Goal: Task Accomplishment & Management: Use online tool/utility

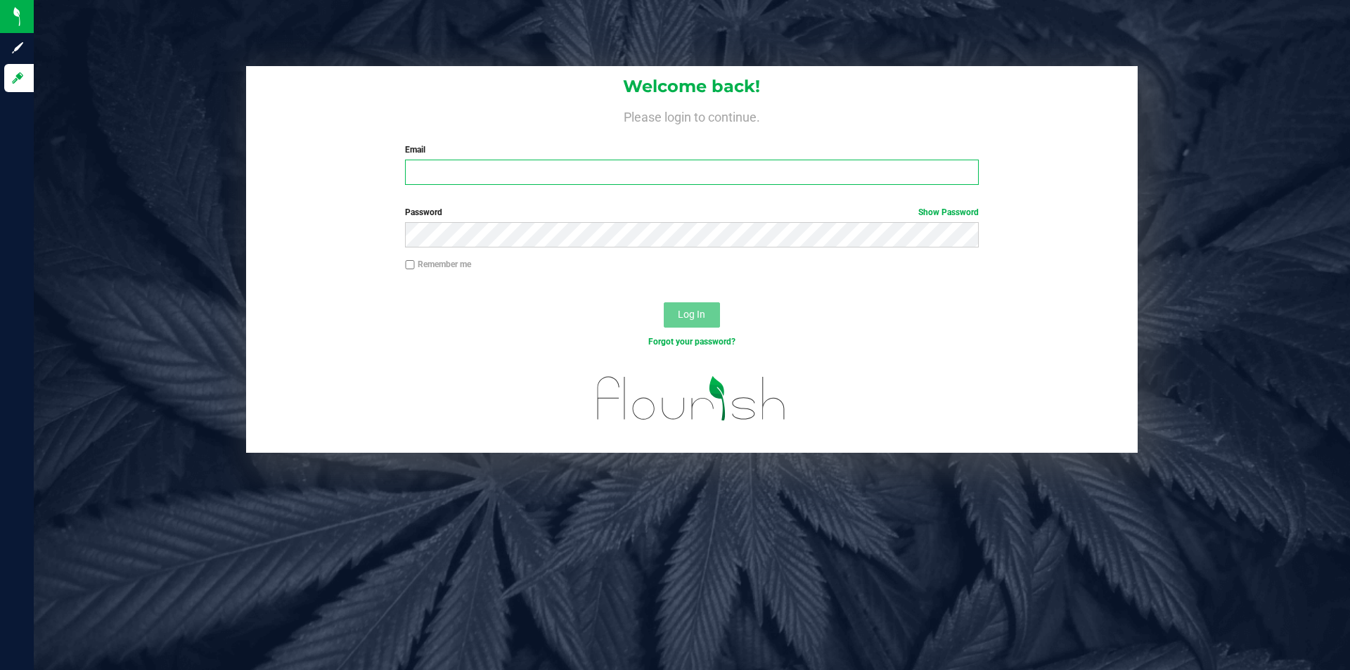
click at [586, 166] on input "Email" at bounding box center [691, 172] width 573 height 25
type input "[EMAIL_ADDRESS][DOMAIN_NAME]"
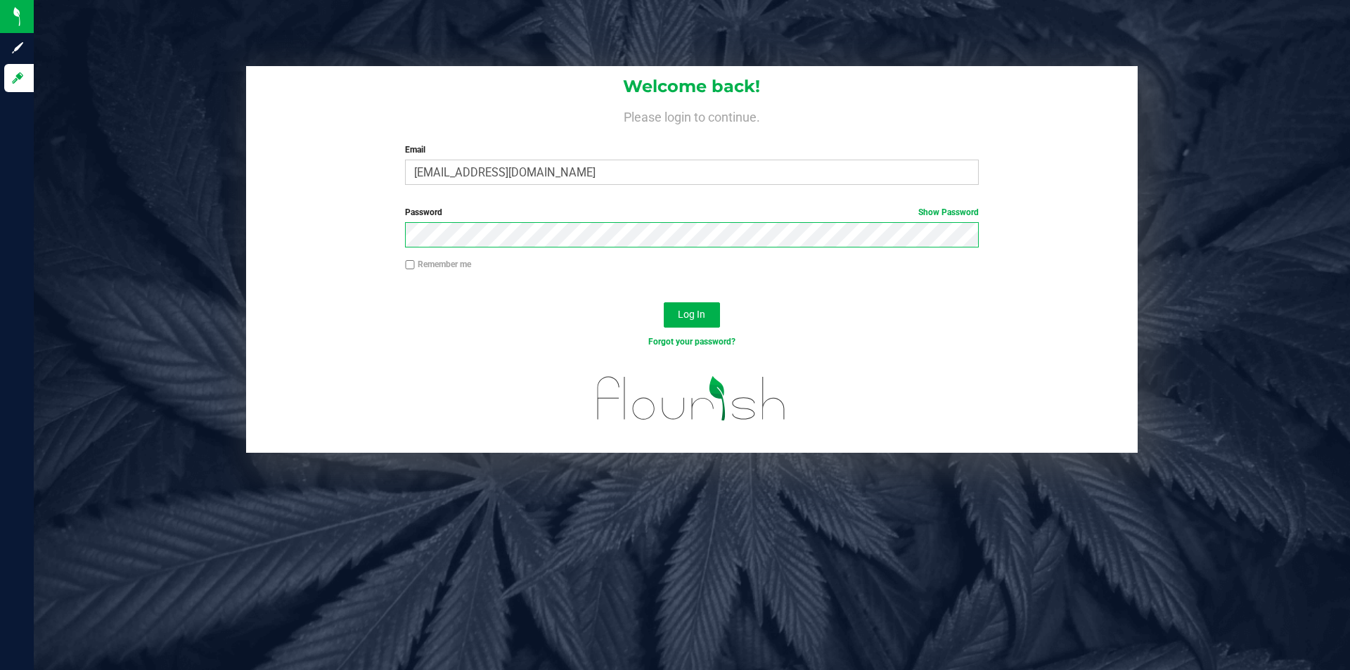
click at [664, 302] on button "Log In" at bounding box center [692, 314] width 56 height 25
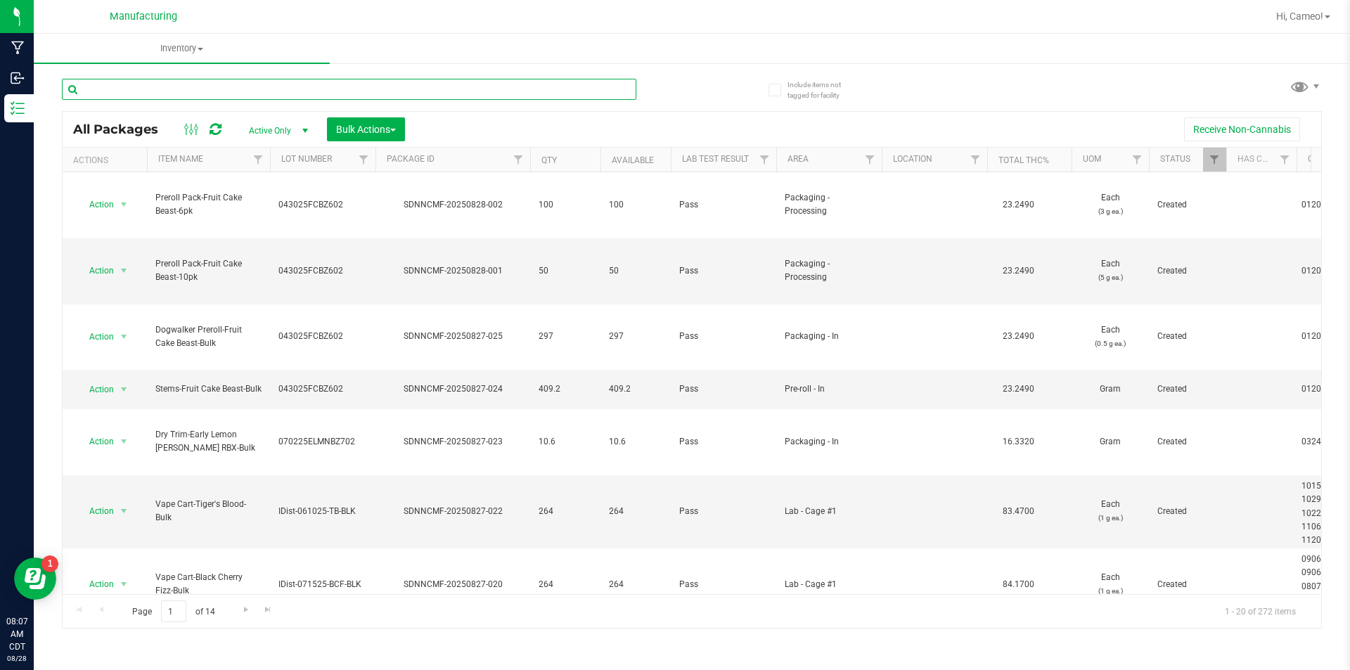
click at [395, 89] on input "text" at bounding box center [349, 89] width 575 height 21
type input "s"
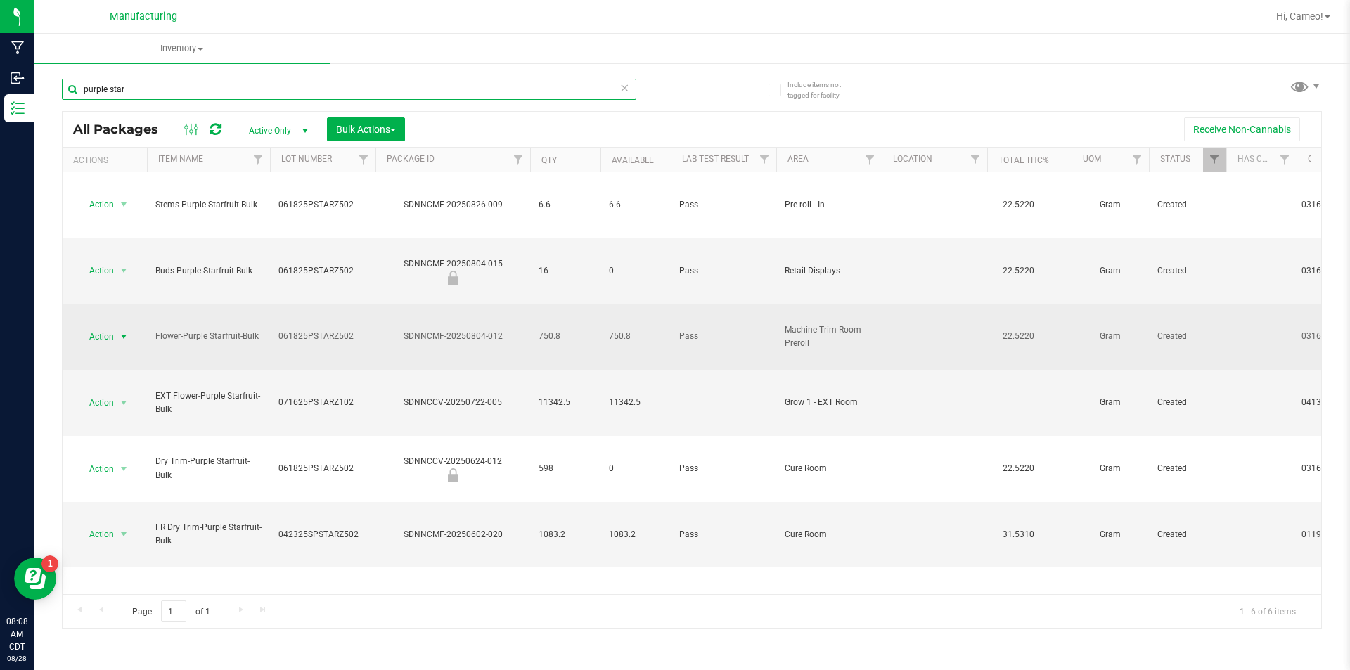
type input "purple star"
click at [119, 331] on span "select" at bounding box center [123, 336] width 11 height 11
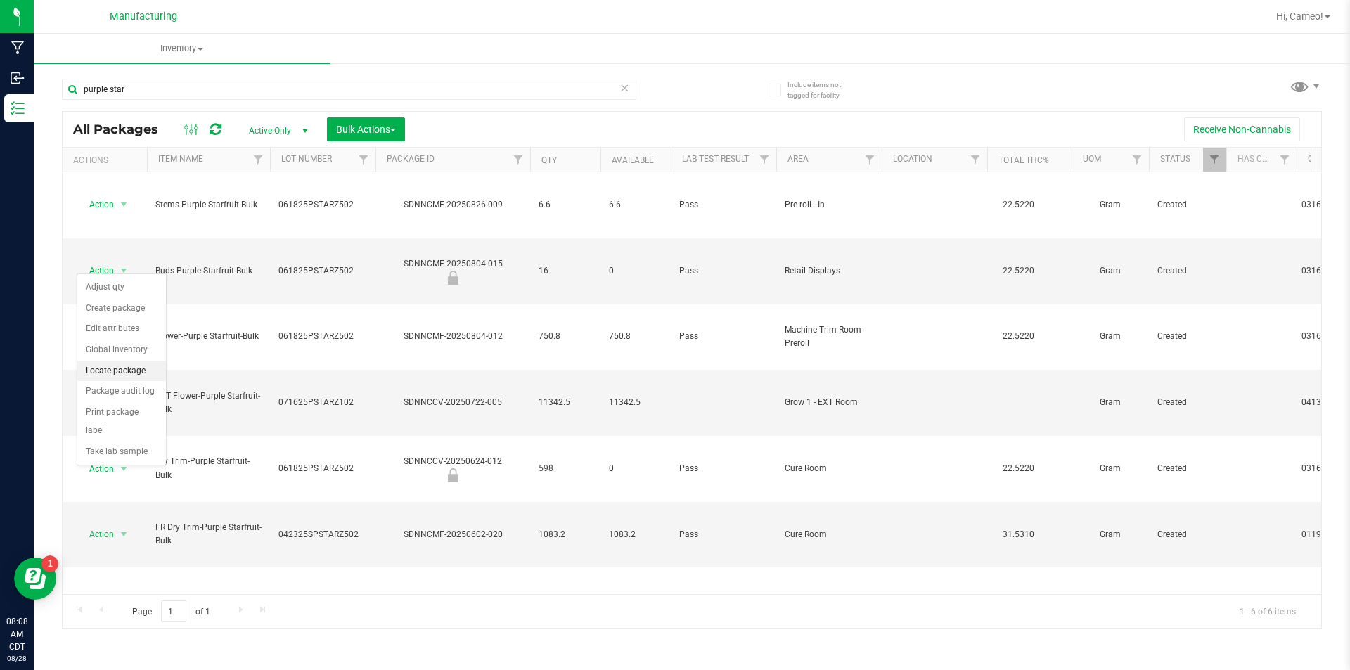
click at [106, 376] on li "Locate package" at bounding box center [121, 371] width 89 height 21
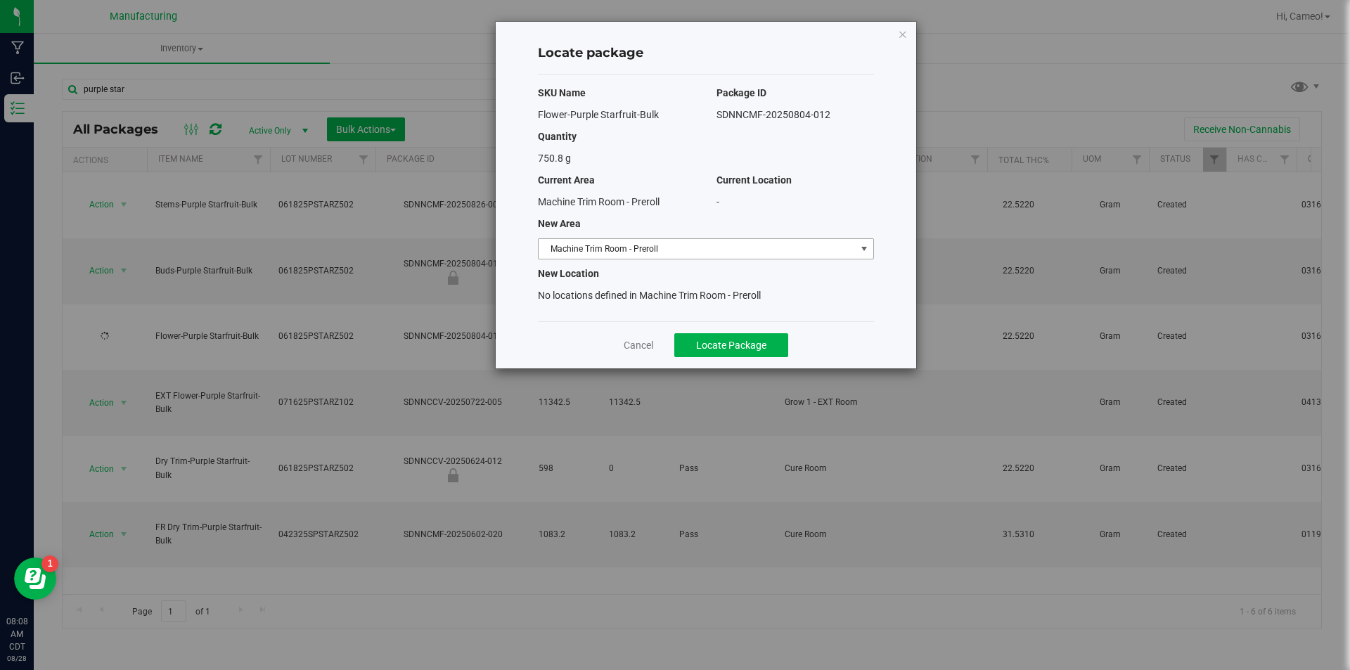
click at [609, 243] on span "Machine Trim Room - Preroll" at bounding box center [697, 249] width 317 height 20
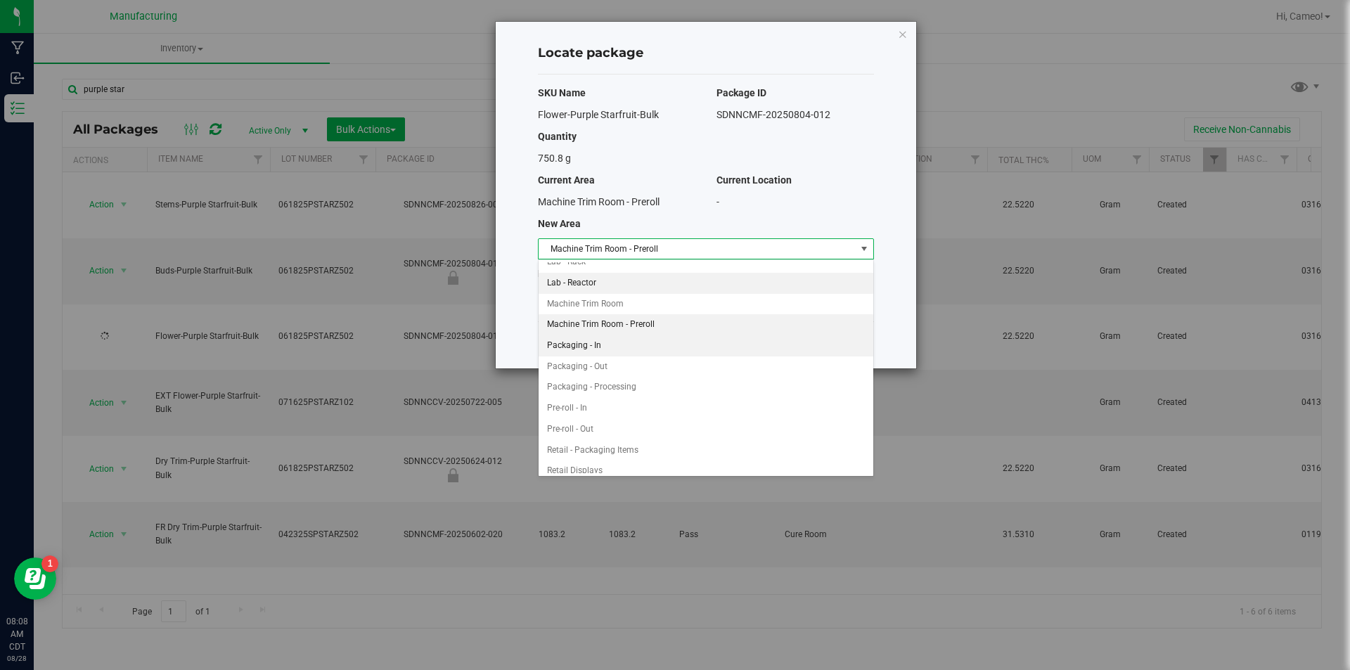
scroll to position [306, 0]
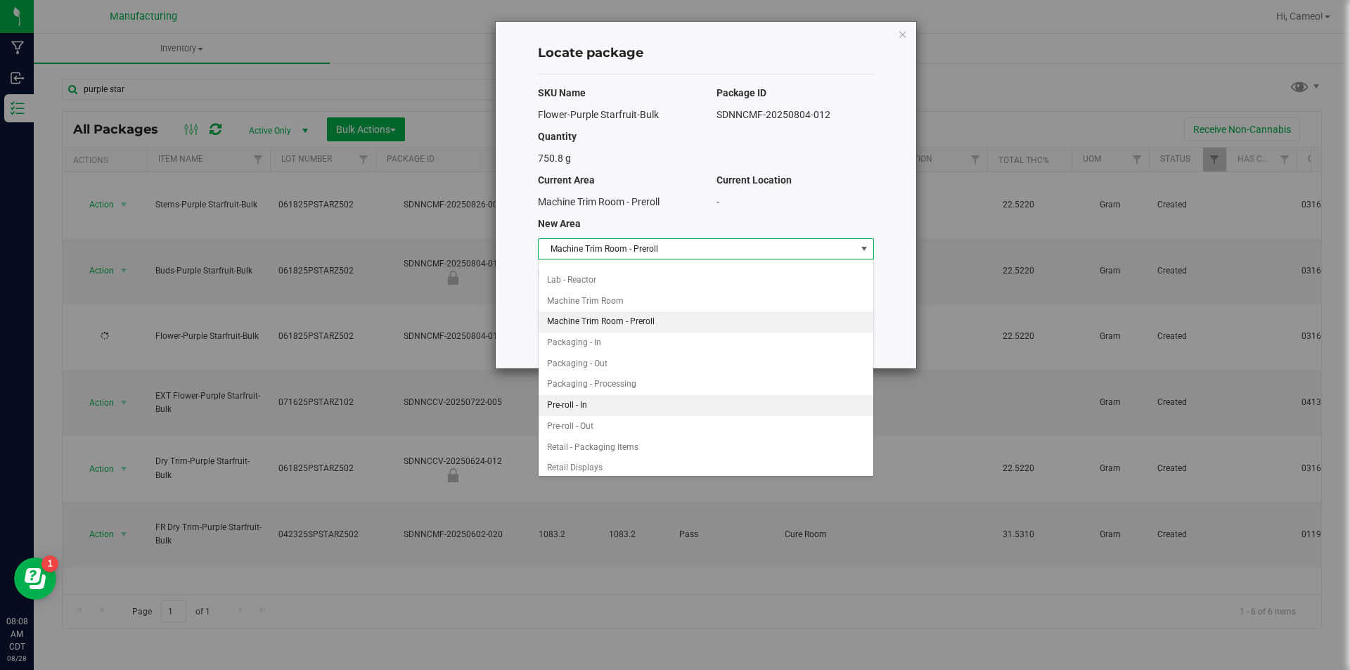
click at [591, 402] on li "Pre-roll - In" at bounding box center [706, 405] width 335 height 21
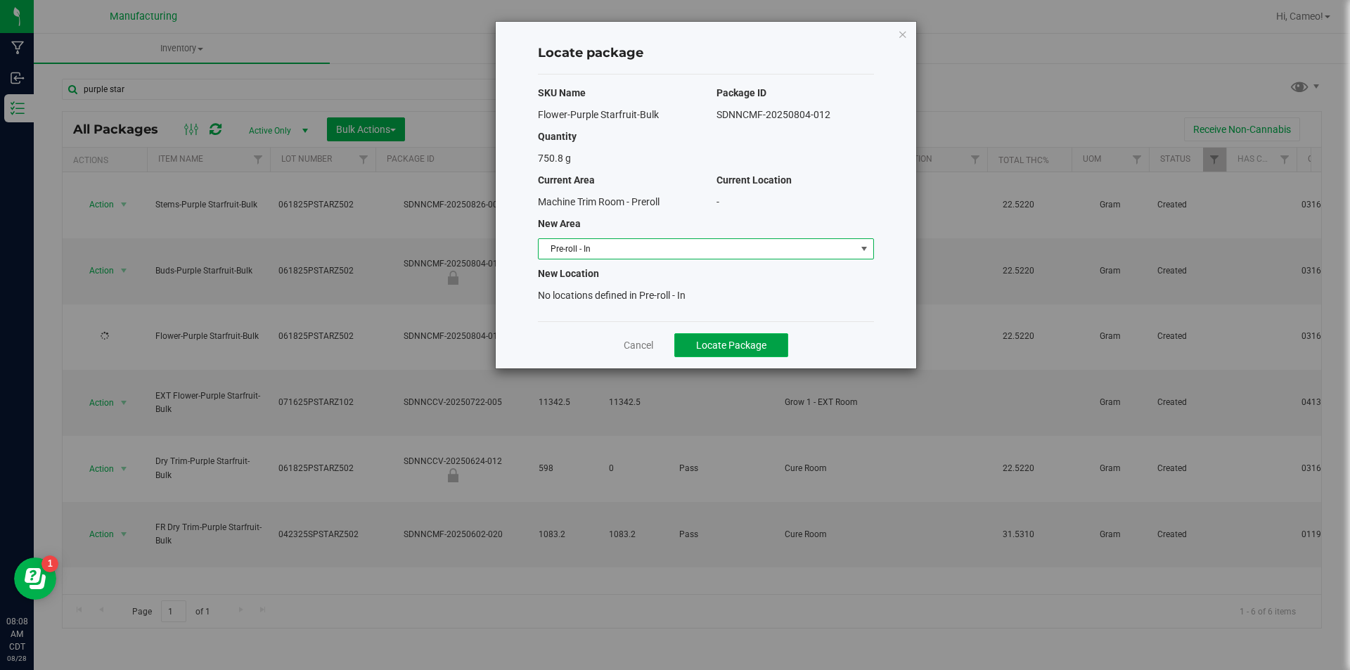
click at [717, 348] on span "Locate Package" at bounding box center [731, 345] width 70 height 11
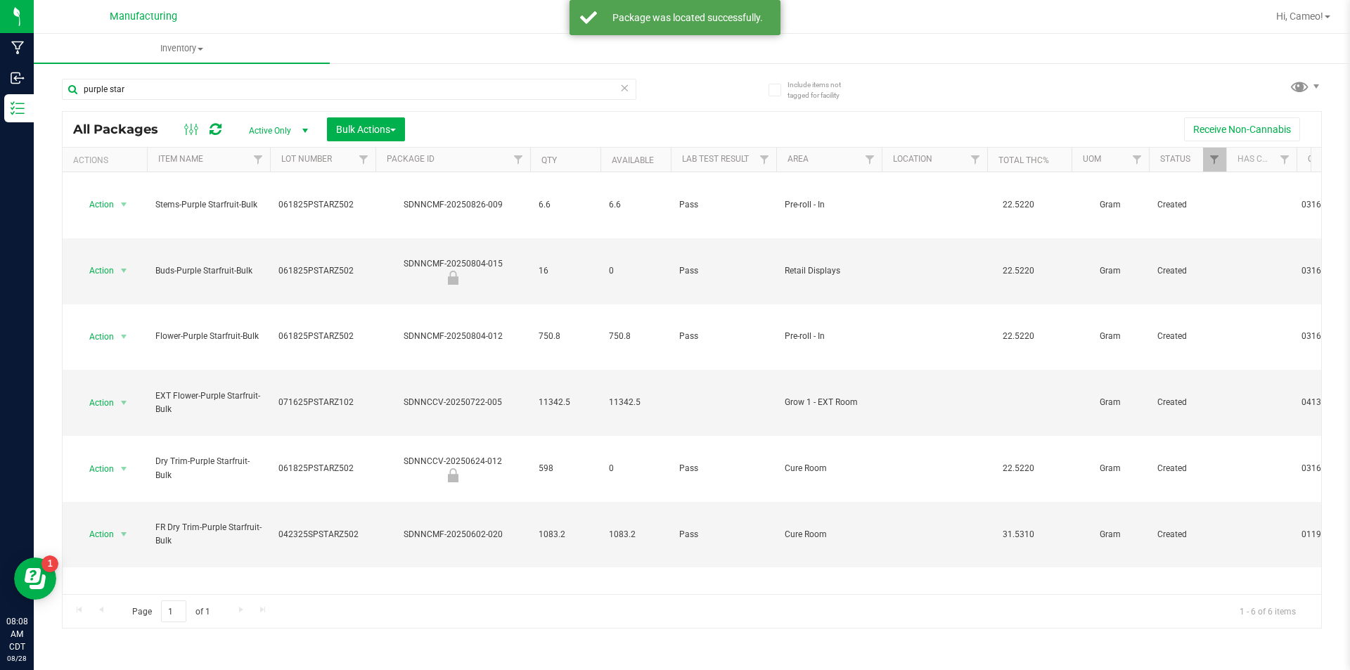
click at [236, 107] on div "purple star" at bounding box center [349, 95] width 575 height 32
click at [243, 87] on input "purple star" at bounding box center [349, 89] width 575 height 21
click at [204, 79] on input "purple star" at bounding box center [349, 89] width 575 height 21
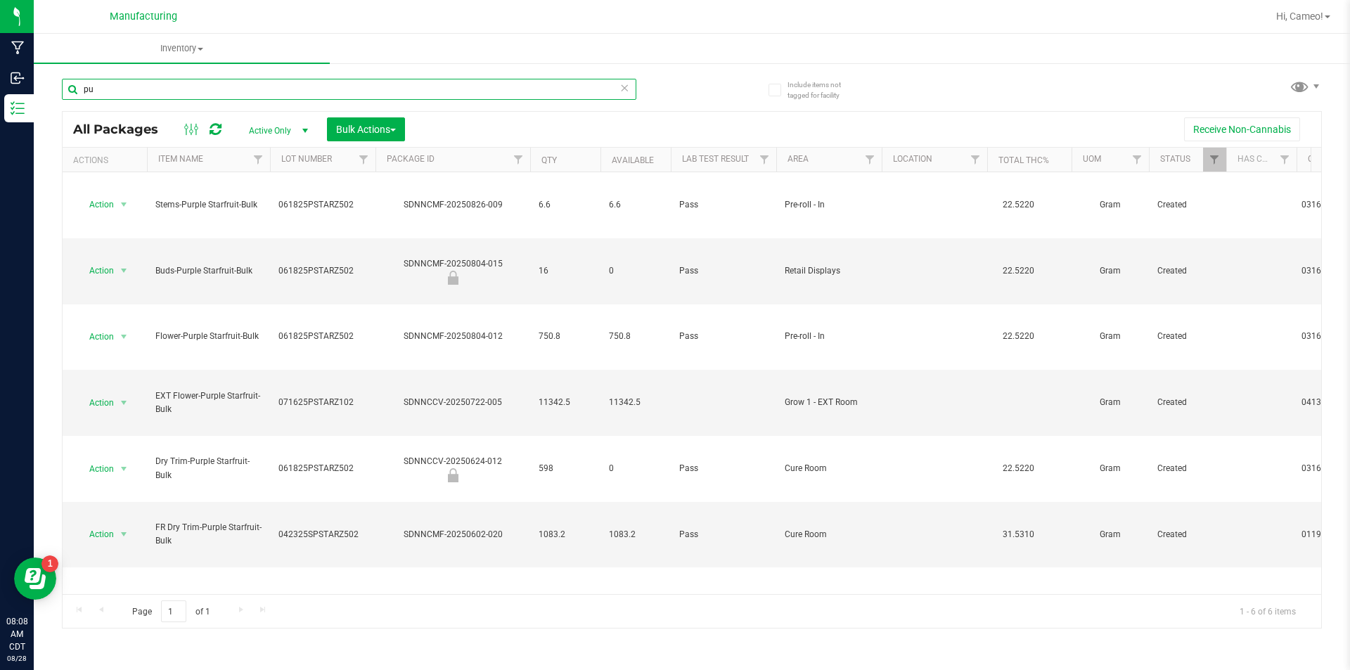
type input "p"
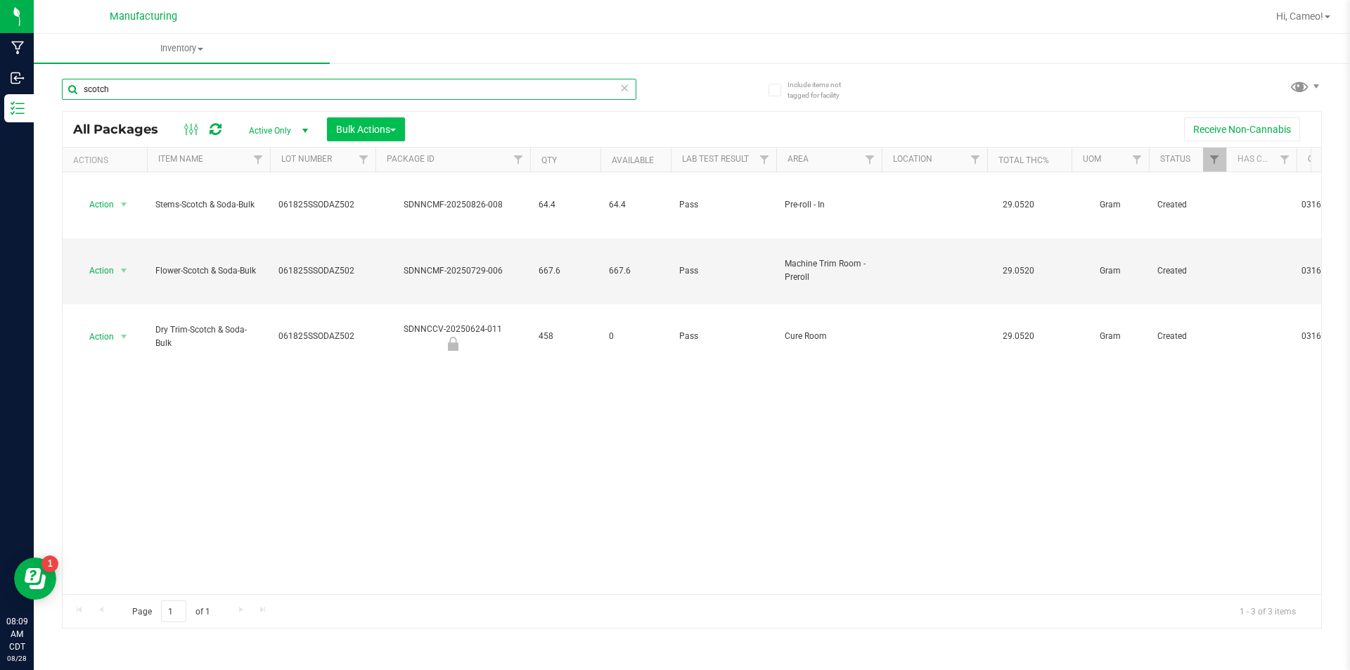
type input "scotch"
click at [375, 136] on button "Bulk Actions" at bounding box center [366, 129] width 78 height 24
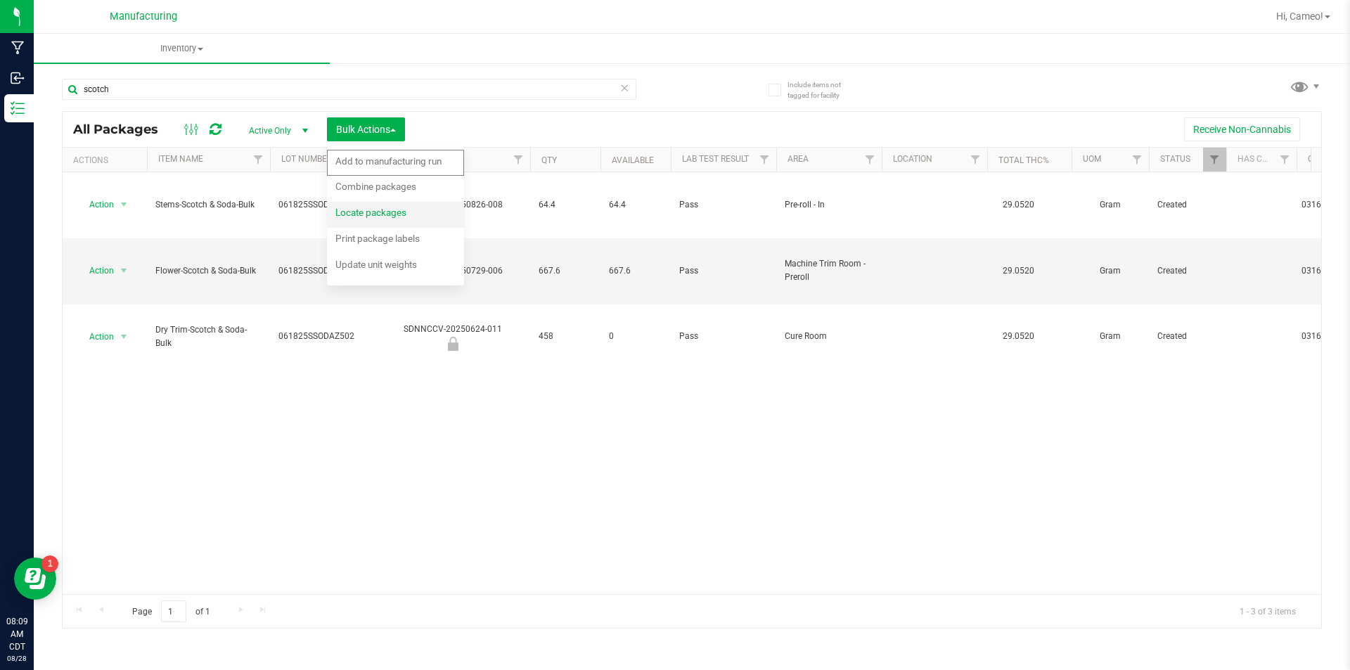
click at [380, 212] on span "Locate packages" at bounding box center [370, 212] width 71 height 11
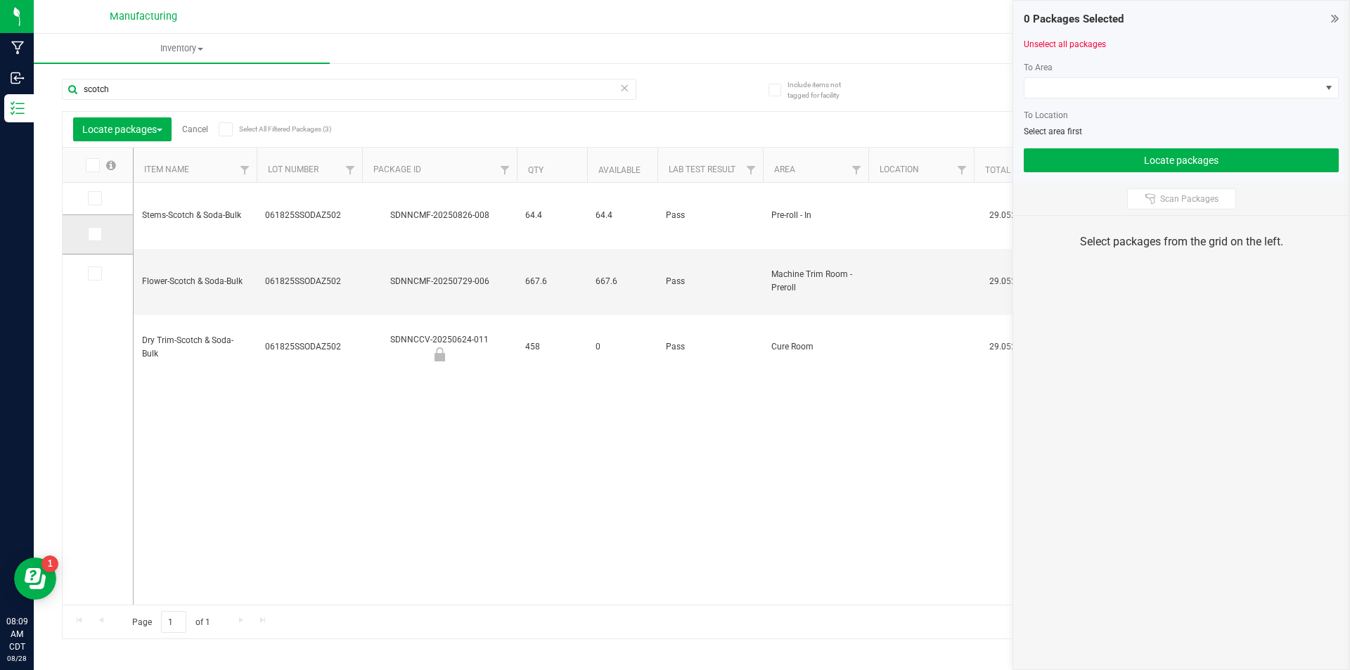
click at [94, 234] on icon at bounding box center [93, 234] width 9 height 0
click at [0, 0] on input "checkbox" at bounding box center [0, 0] width 0 height 0
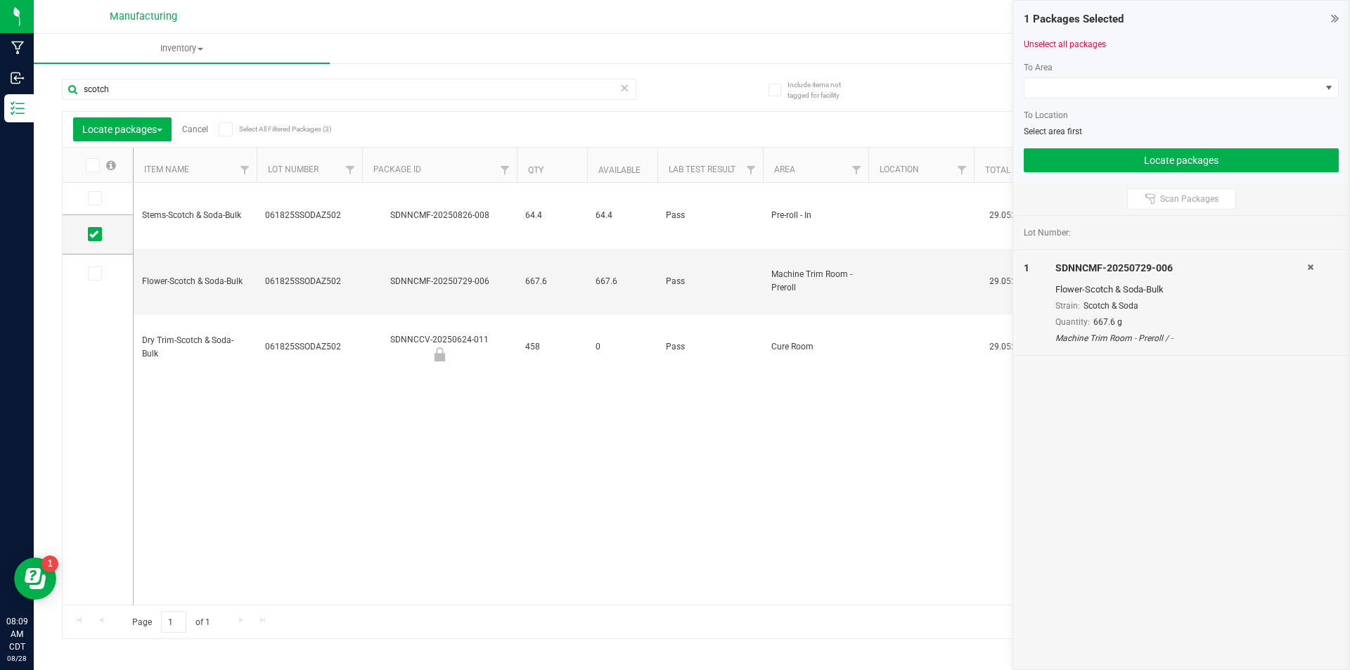
click at [1308, 98] on div at bounding box center [1181, 103] width 315 height 11
click at [1308, 89] on span at bounding box center [1173, 88] width 296 height 20
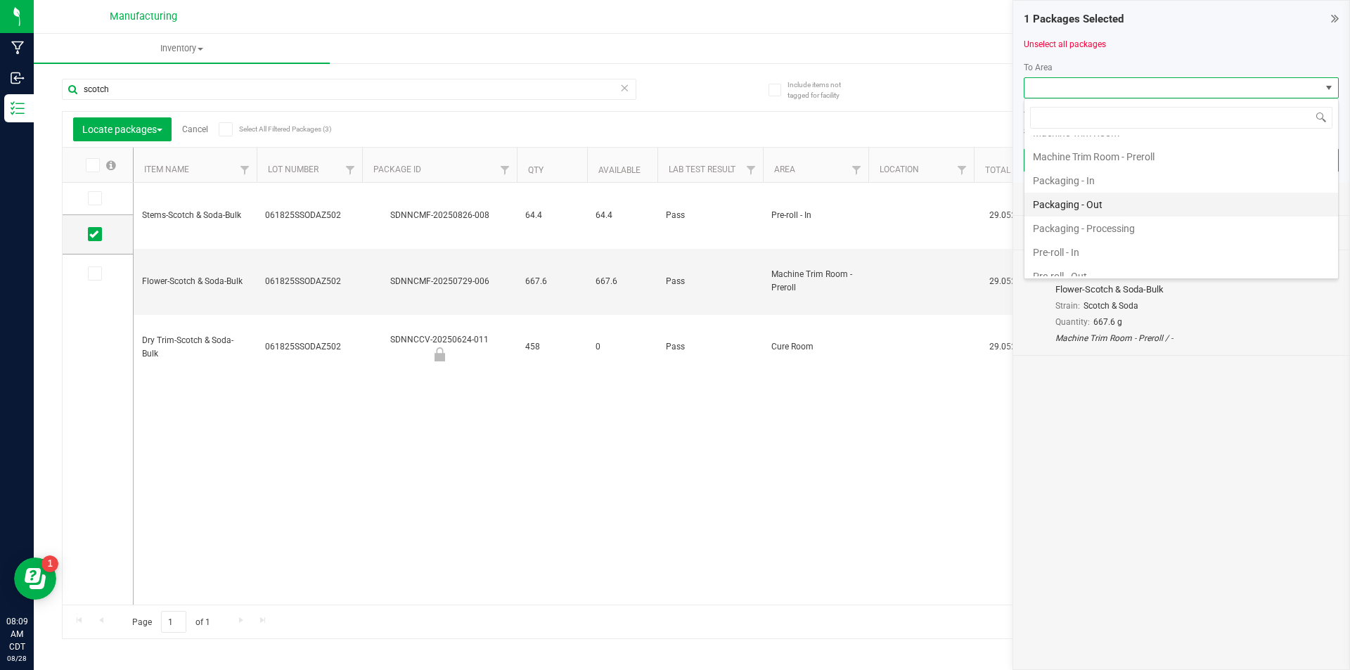
scroll to position [422, 0]
click at [1103, 230] on li "Pre-roll - In" at bounding box center [1182, 228] width 314 height 24
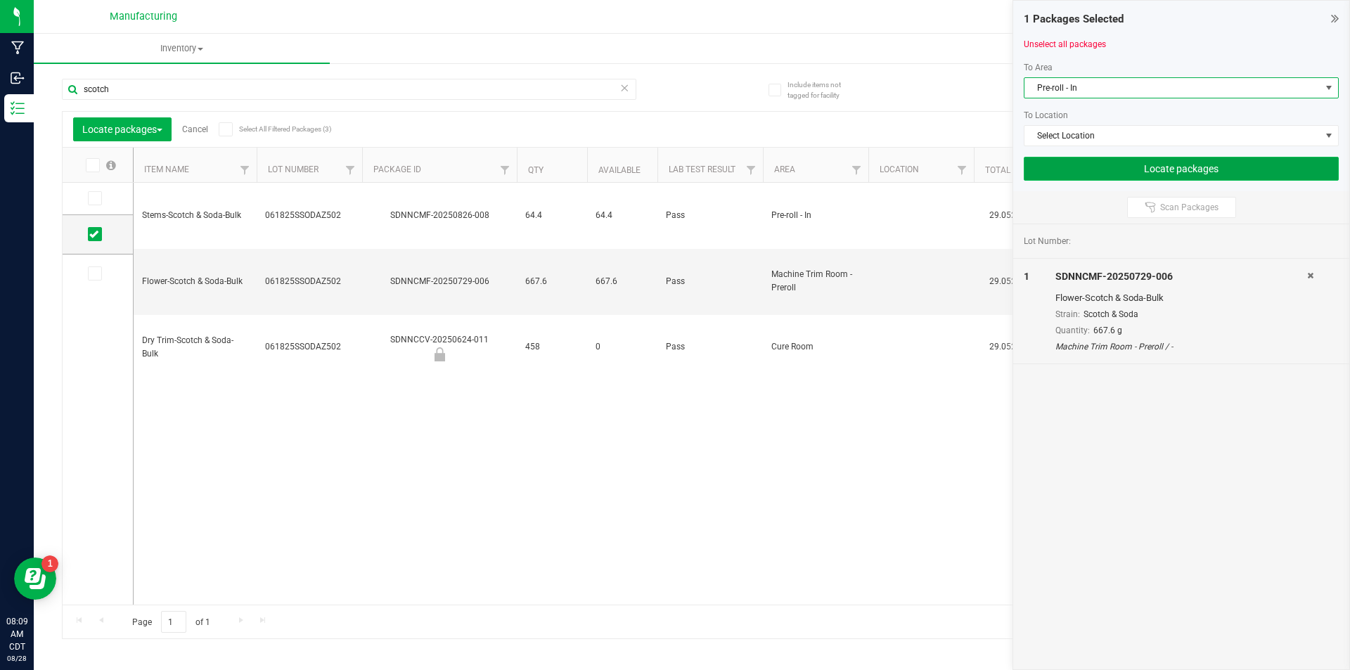
click at [1142, 164] on button "Locate packages" at bounding box center [1181, 169] width 315 height 24
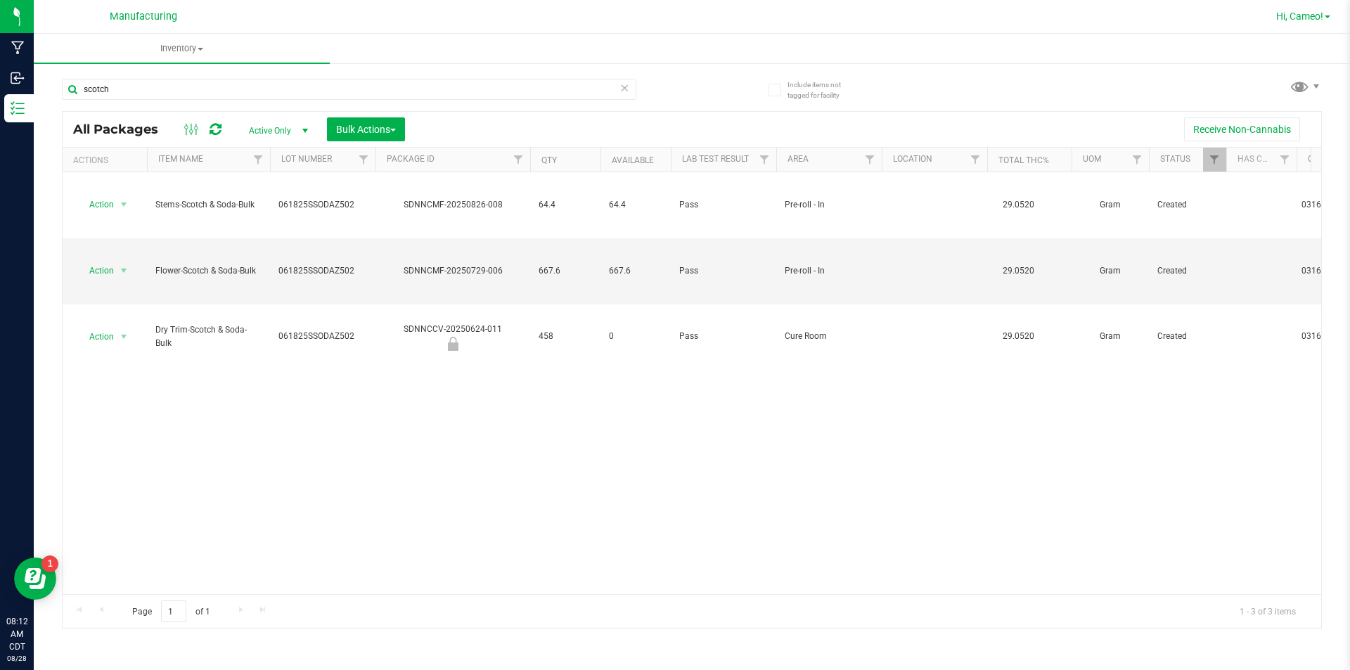
click at [1308, 18] on span "Hi, Cameo!" at bounding box center [1300, 16] width 47 height 11
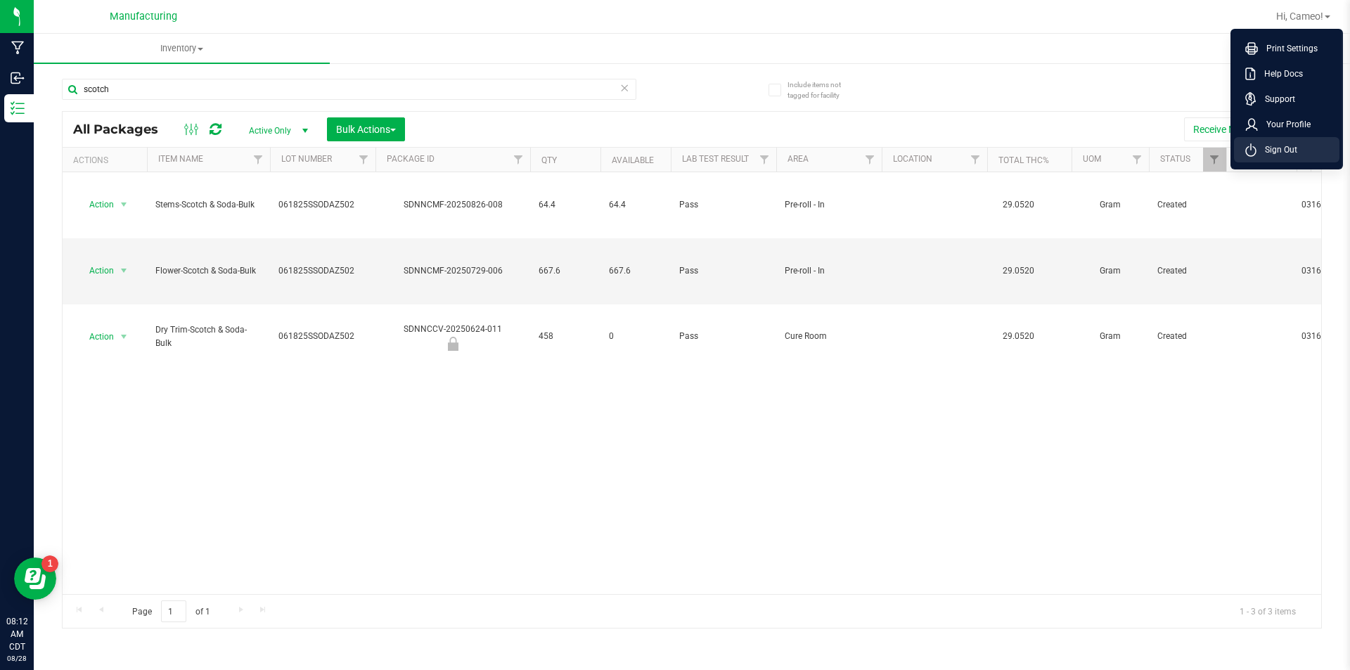
click at [1274, 148] on span "Sign Out" at bounding box center [1277, 150] width 41 height 14
